Goal: Use online tool/utility: Use online tool/utility

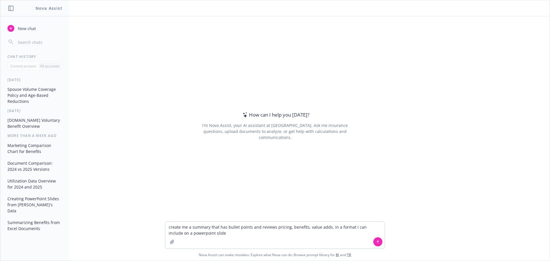
type textarea "create me a summary that has bullet points and reviews pricing, benefits, value…"
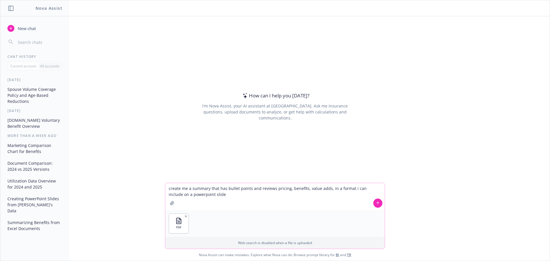
click at [373, 202] on button at bounding box center [377, 202] width 9 height 9
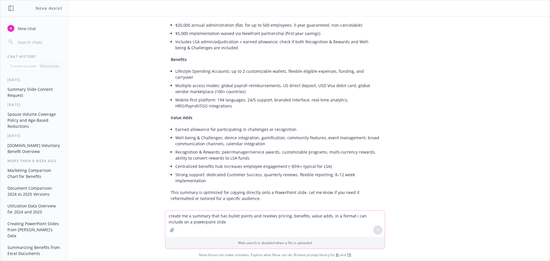
scroll to position [73, 0]
click at [312, 218] on textarea "create me a summary that has bullet points and reviews pricing, benefits, value…" at bounding box center [274, 223] width 219 height 26
type textarea "can you make it into a powerpoint slide for me"
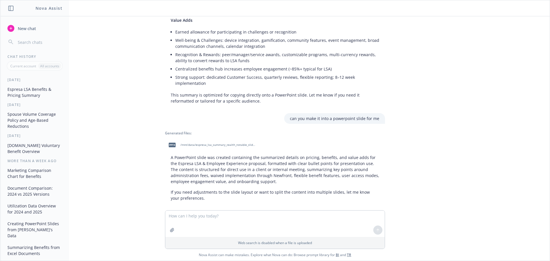
scroll to position [170, 0]
click at [234, 142] on span "/mnt/data/espresa_lsa_summary_zealth_notable_slide.pptx" at bounding box center [217, 144] width 75 height 4
click at [273, 220] on textarea at bounding box center [274, 223] width 219 height 26
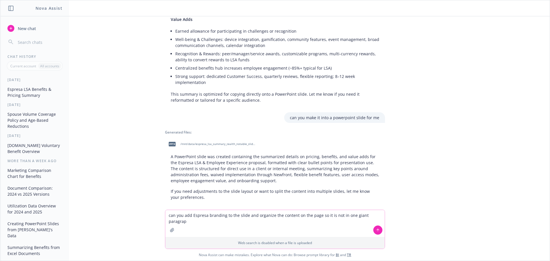
type textarea "can you add Espresa branding to the slide and organize the content on the page …"
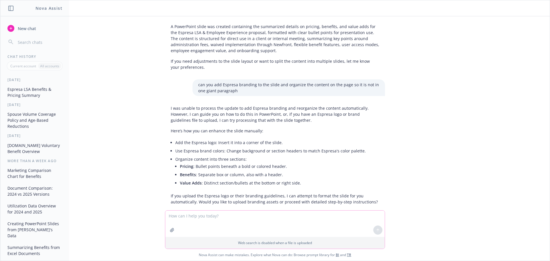
scroll to position [305, 0]
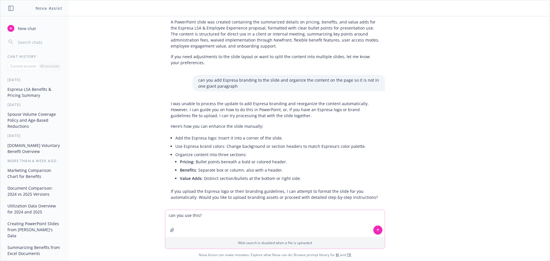
paste textarea "[URL][DOMAIN_NAME]"
type textarea "can you use this? [URL][DOMAIN_NAME]"
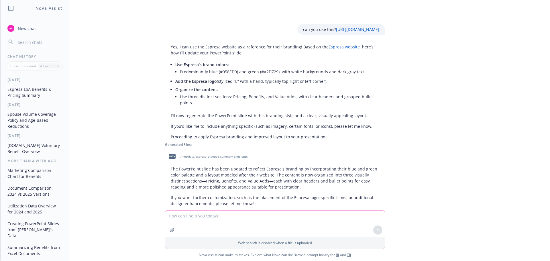
scroll to position [490, 0]
click at [229, 154] on span "/mnt/data/espresa_branded_summary_slide.pptx" at bounding box center [213, 156] width 67 height 4
